Goal: Find specific page/section: Find specific page/section

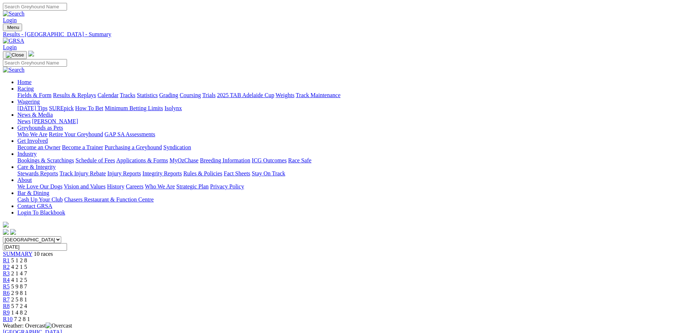
click at [51, 92] on link "Fields & Form" at bounding box center [34, 95] width 34 height 6
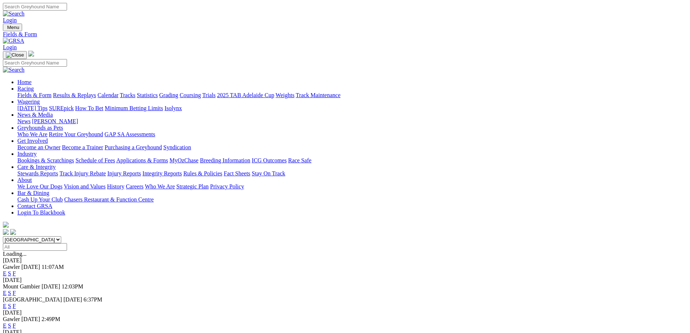
click at [16, 270] on link "F" at bounding box center [14, 273] width 3 height 6
